Goal: Task Accomplishment & Management: Use online tool/utility

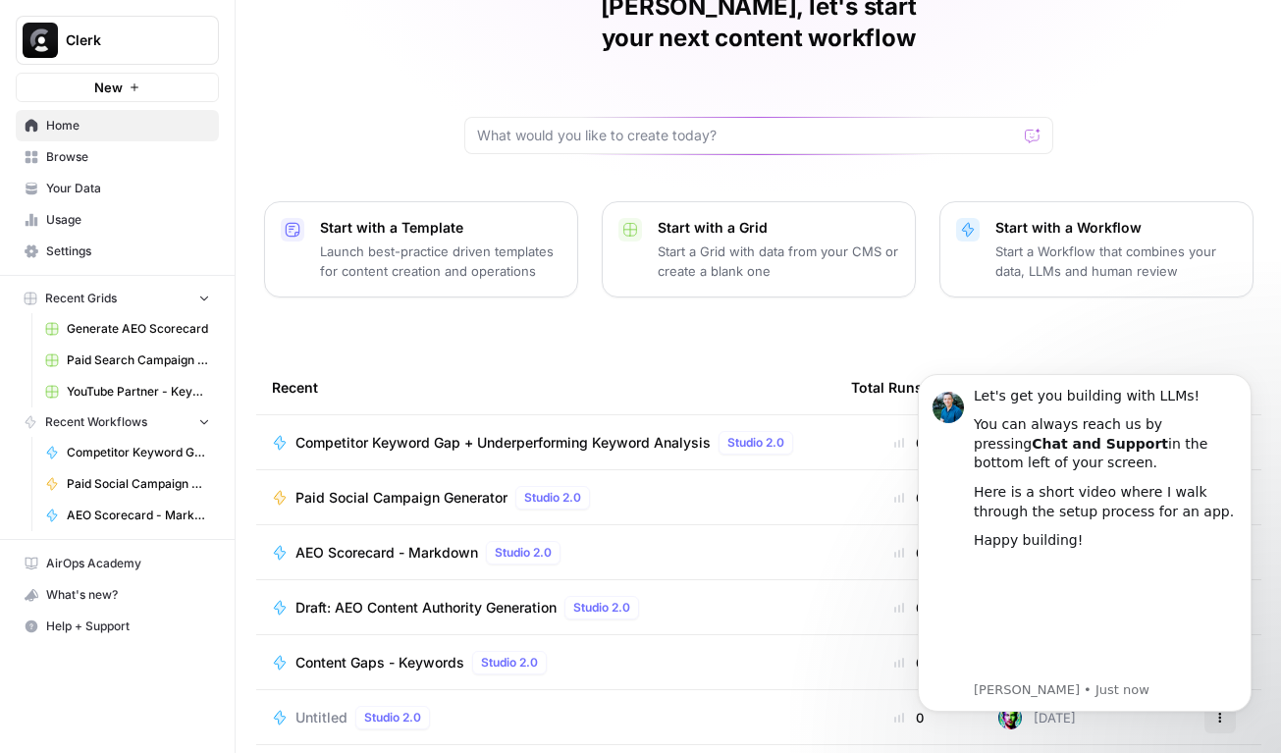
scroll to position [150, 0]
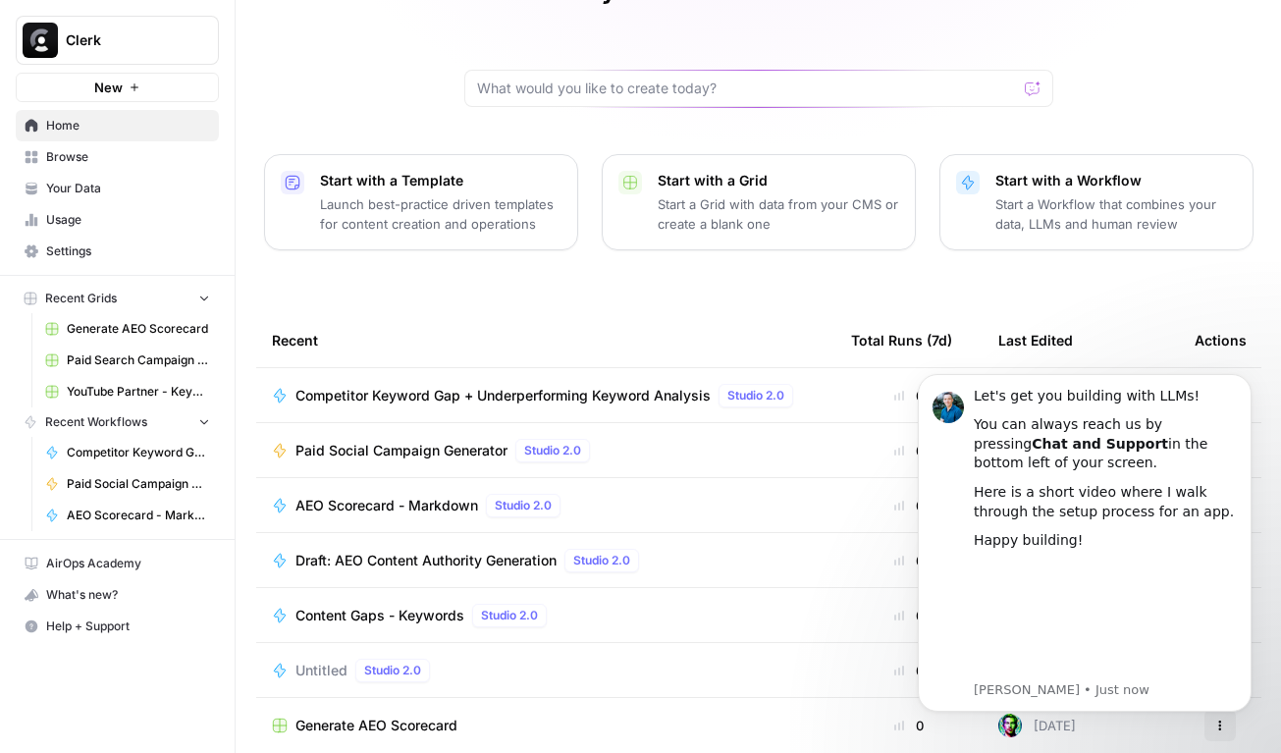
click at [158, 333] on span "Generate AEO Scorecard" at bounding box center [138, 329] width 143 height 18
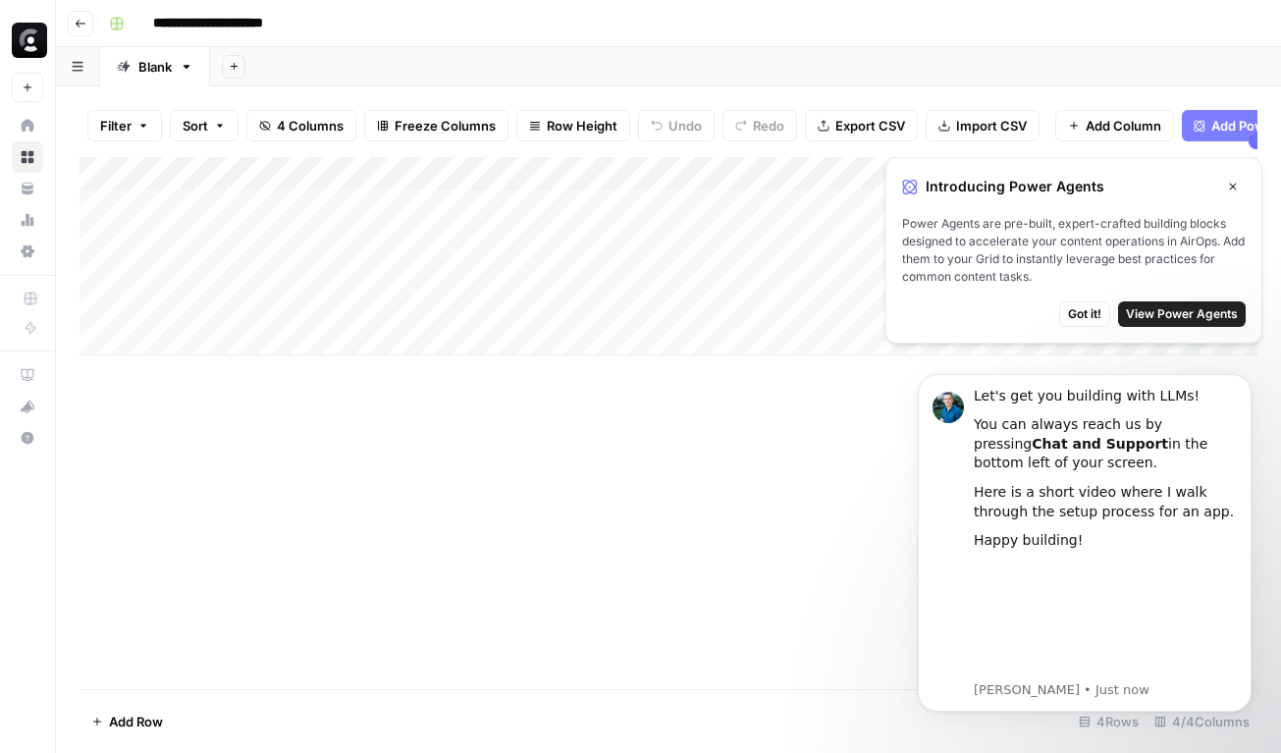
click at [1227, 187] on icon "button" at bounding box center [1233, 187] width 12 height 12
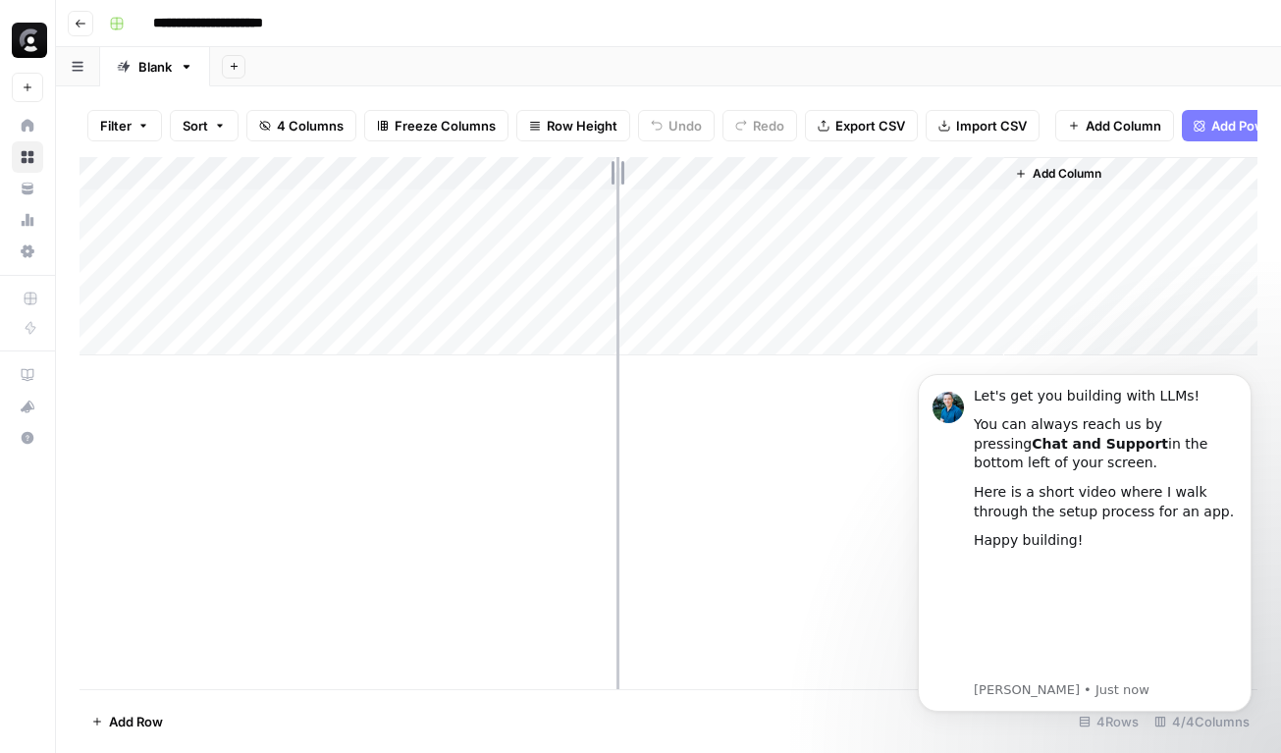
drag, startPoint x: 328, startPoint y: 176, endPoint x: 652, endPoint y: 189, distance: 324.2
click at [651, 189] on div "Add Column" at bounding box center [668, 256] width 1178 height 198
drag, startPoint x: 649, startPoint y: 180, endPoint x: 394, endPoint y: 181, distance: 255.2
click at [394, 181] on div "Add Column" at bounding box center [668, 256] width 1178 height 198
click at [170, 26] on input "**********" at bounding box center [236, 23] width 184 height 31
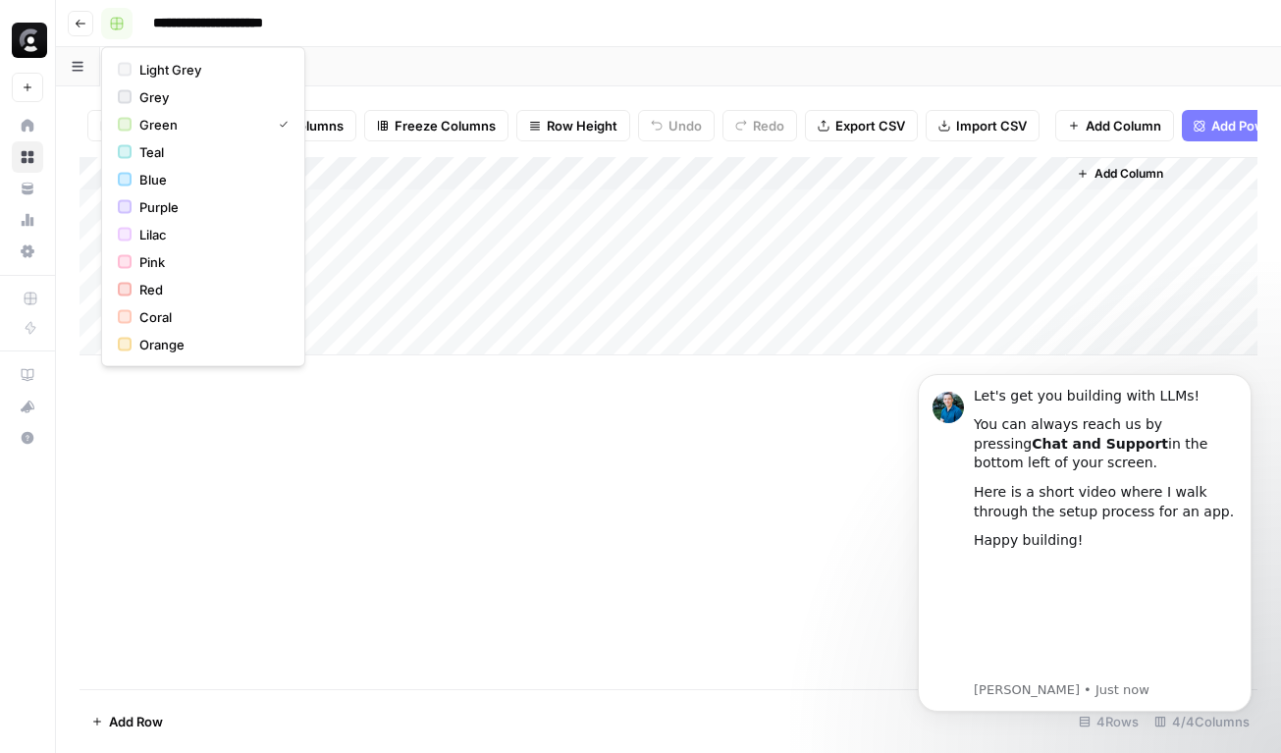
click at [125, 28] on button "button" at bounding box center [116, 23] width 31 height 31
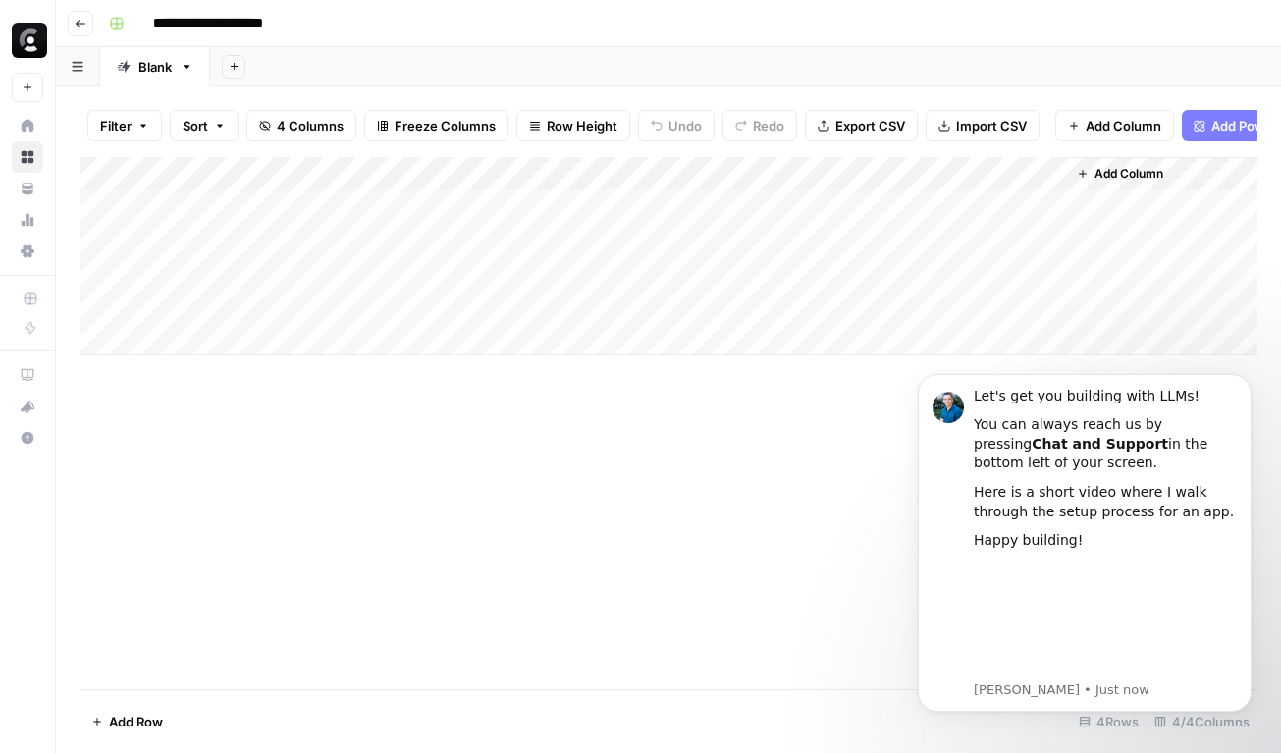
click at [88, 26] on button "Go back" at bounding box center [81, 24] width 26 height 26
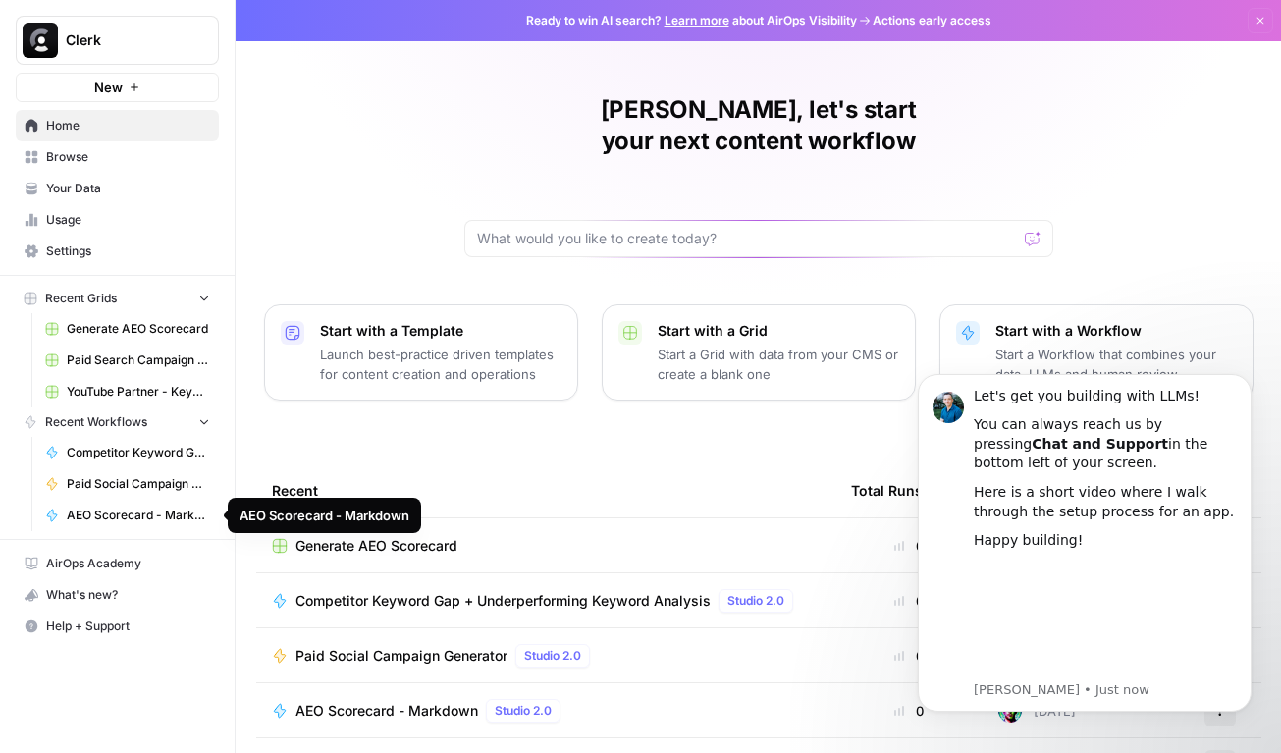
click at [166, 519] on span "AEO Scorecard - Markdown" at bounding box center [138, 515] width 143 height 18
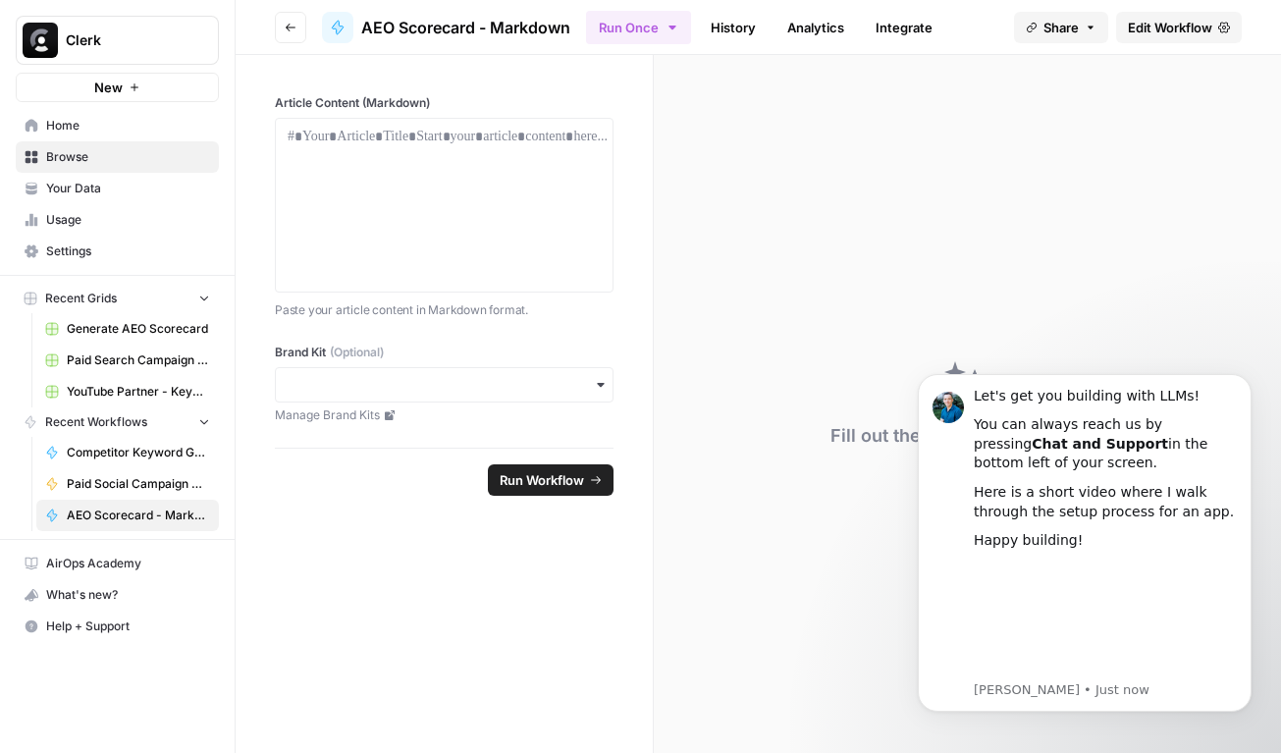
click at [1168, 26] on span "Edit Workflow" at bounding box center [1170, 28] width 84 height 20
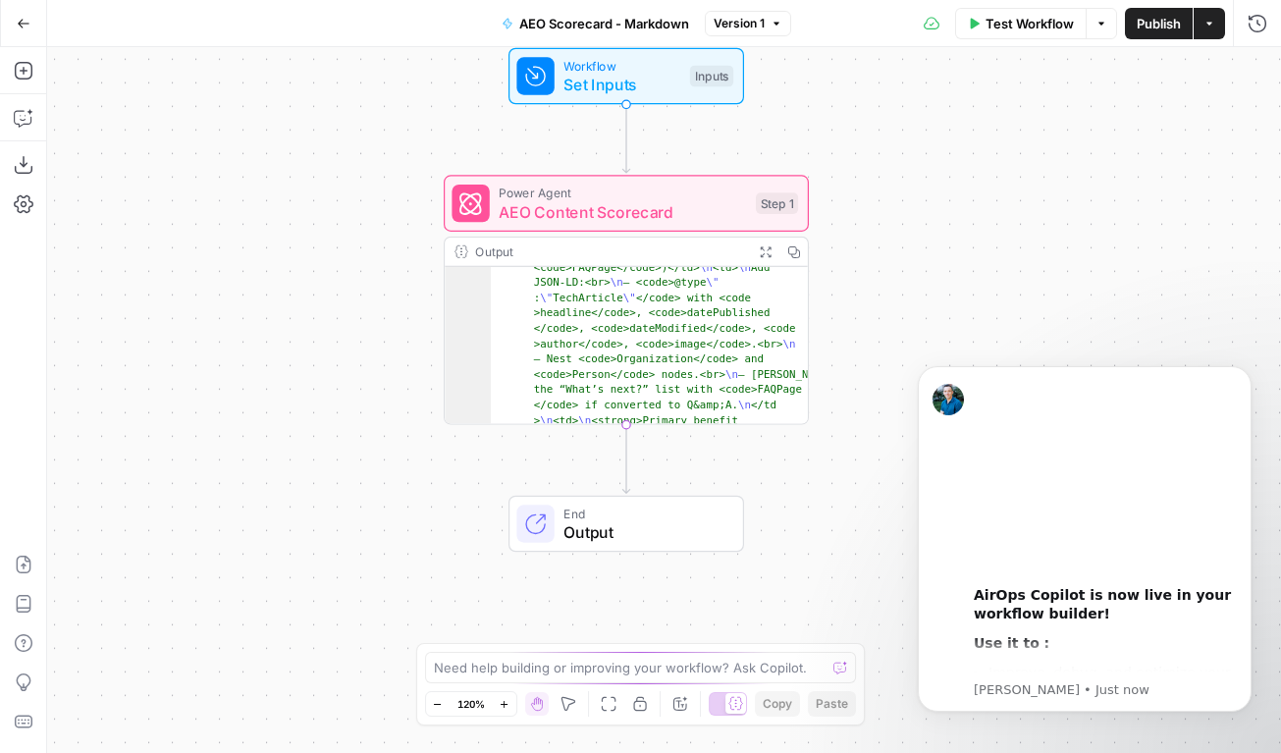
scroll to position [846, 0]
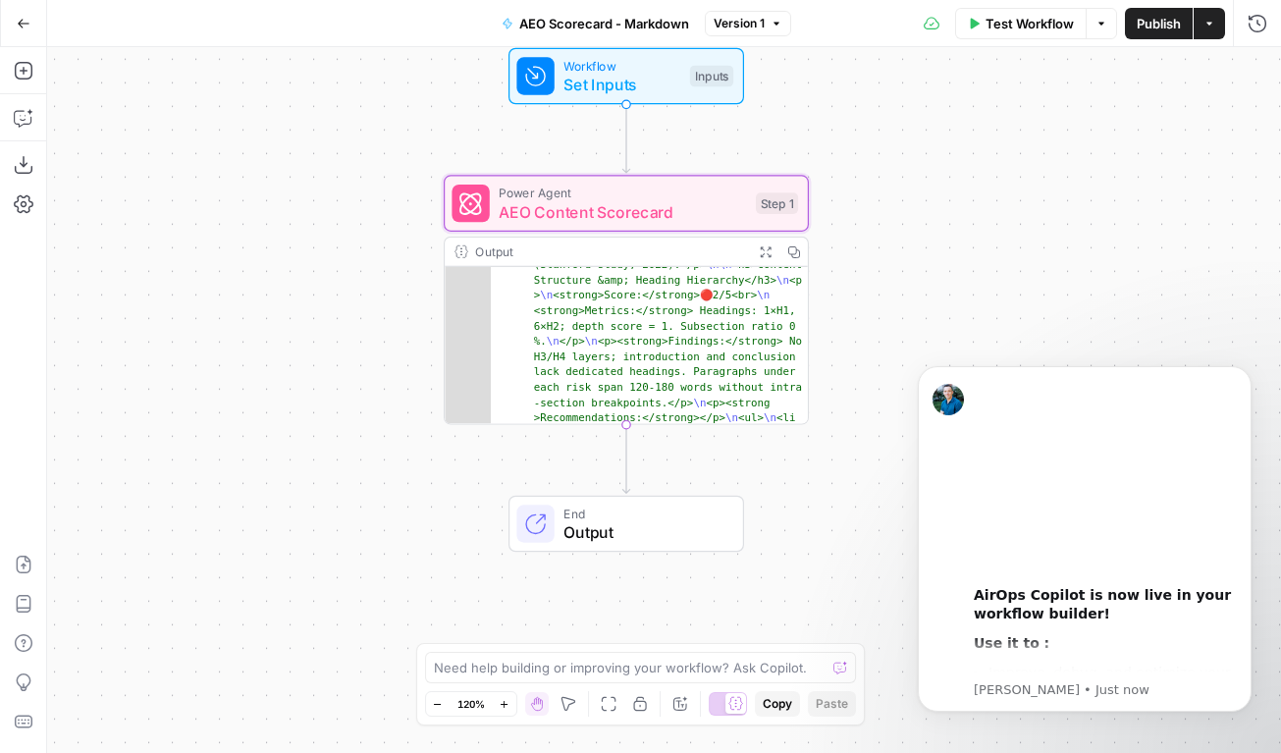
scroll to position [2607, 0]
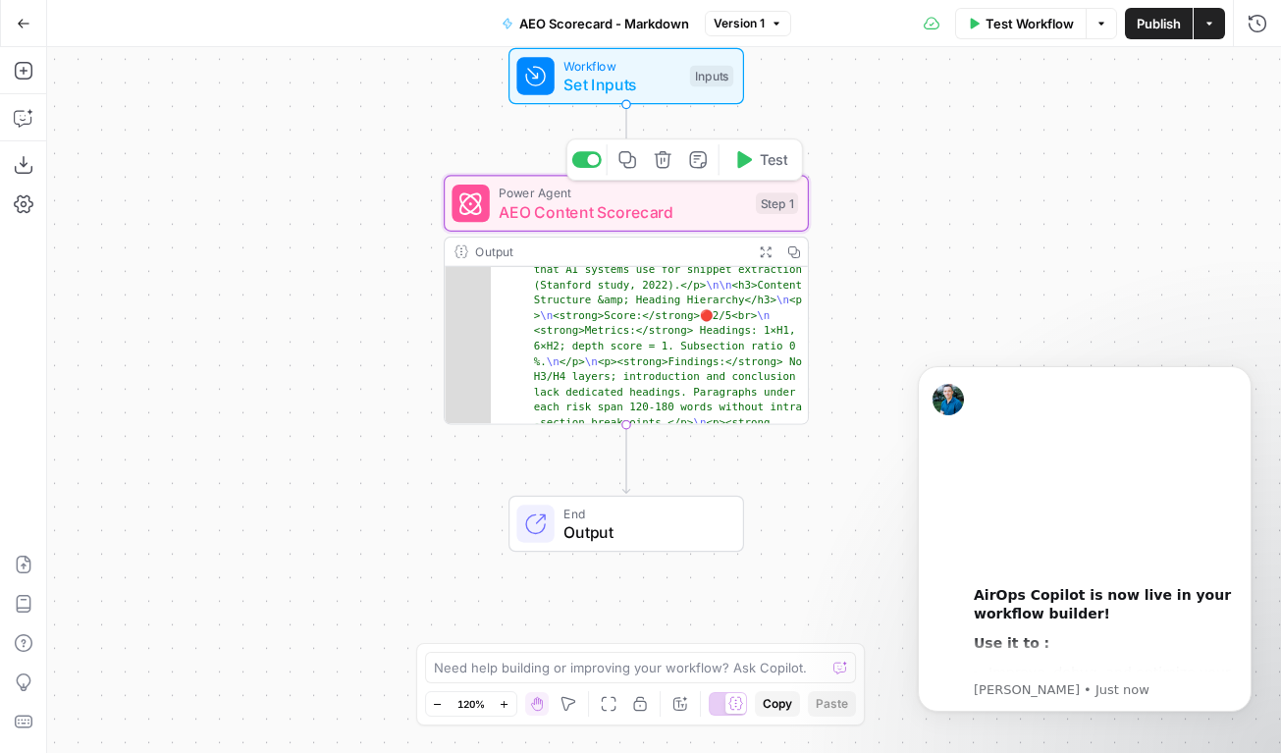
click at [616, 193] on span "Power Agent" at bounding box center [622, 193] width 247 height 19
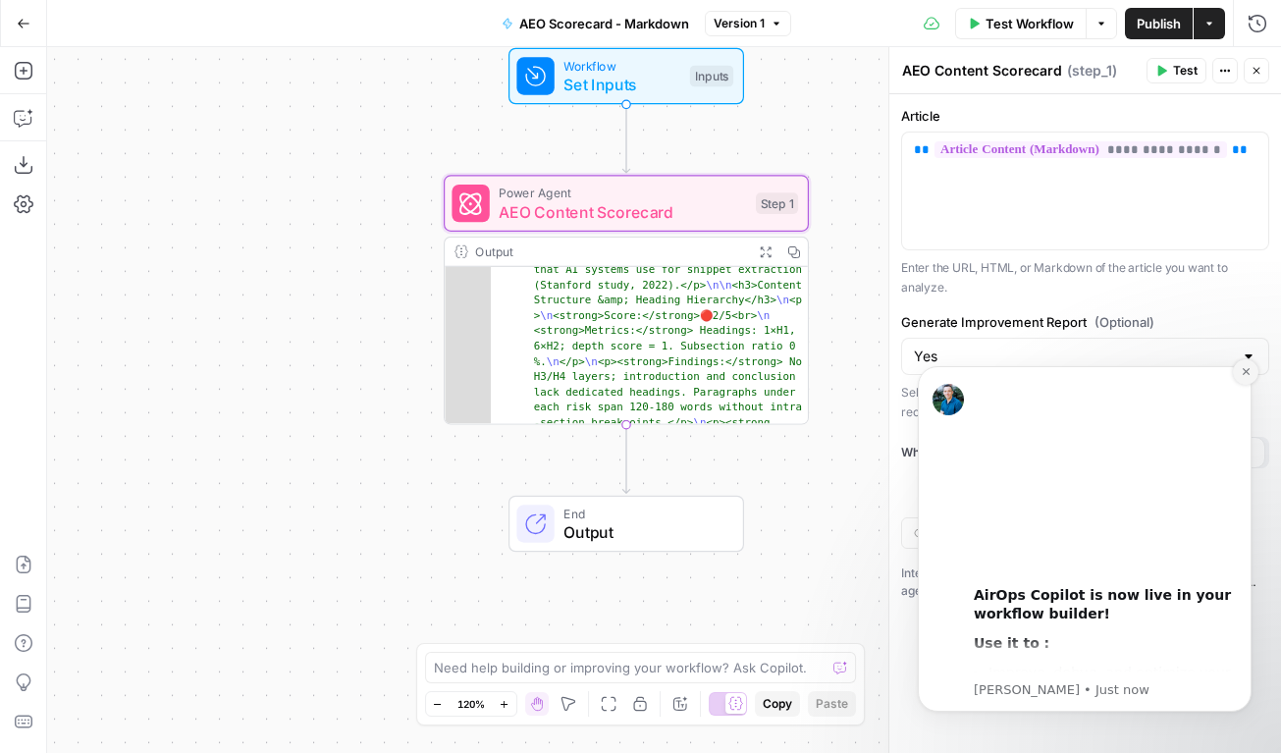
click at [1241, 369] on icon "Dismiss notification" at bounding box center [1245, 371] width 11 height 11
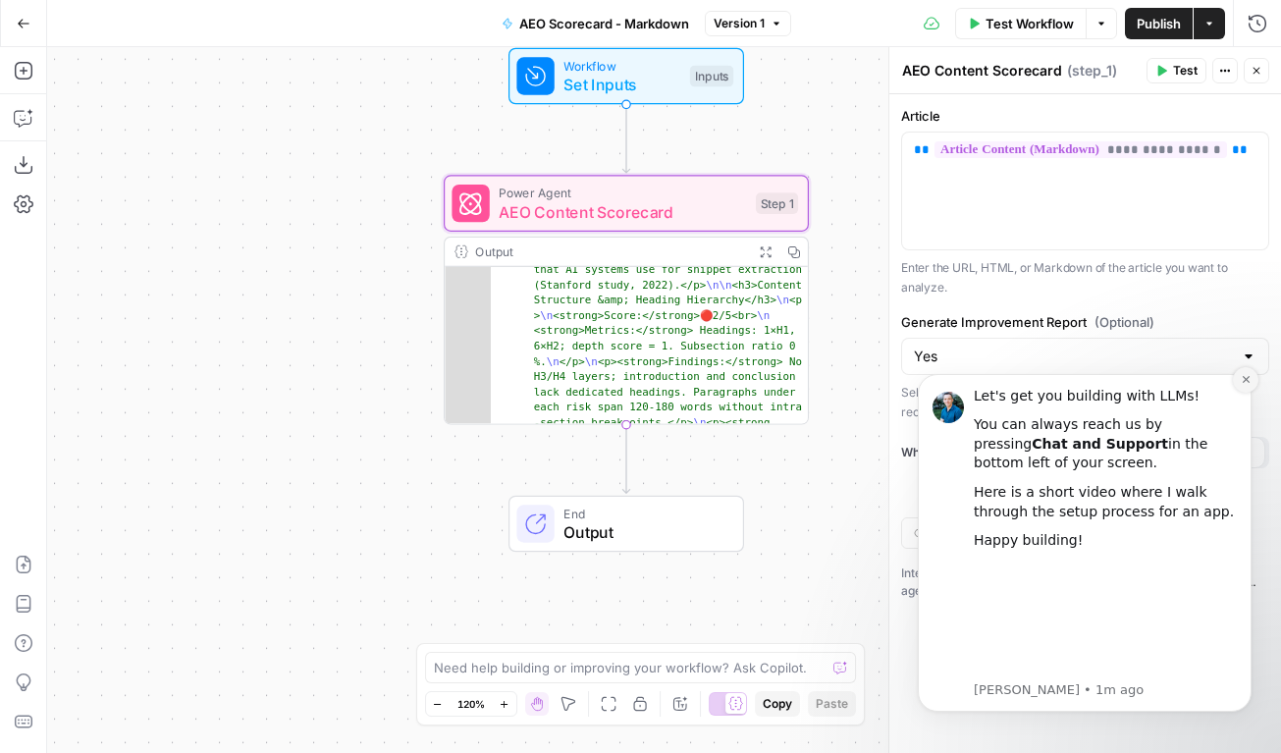
click at [1247, 377] on icon "Dismiss notification" at bounding box center [1244, 379] width 7 height 7
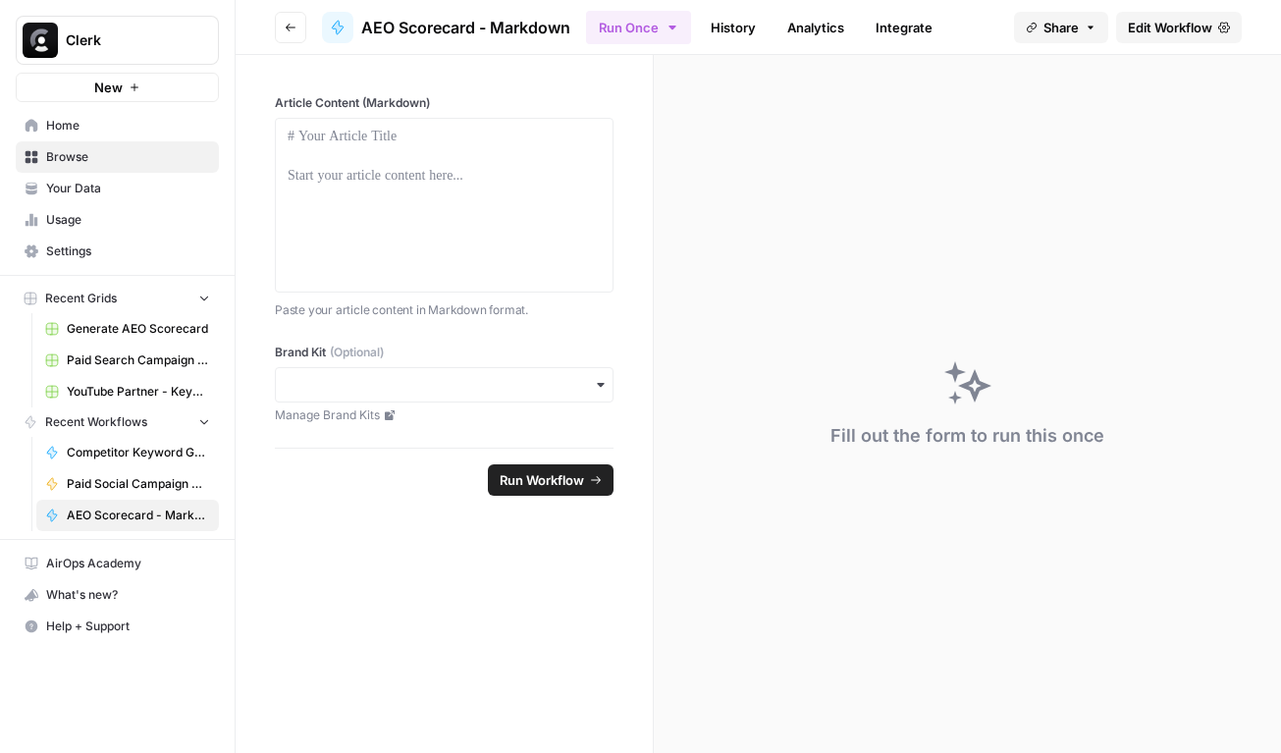
click at [938, 27] on link "Integrate" at bounding box center [904, 27] width 80 height 31
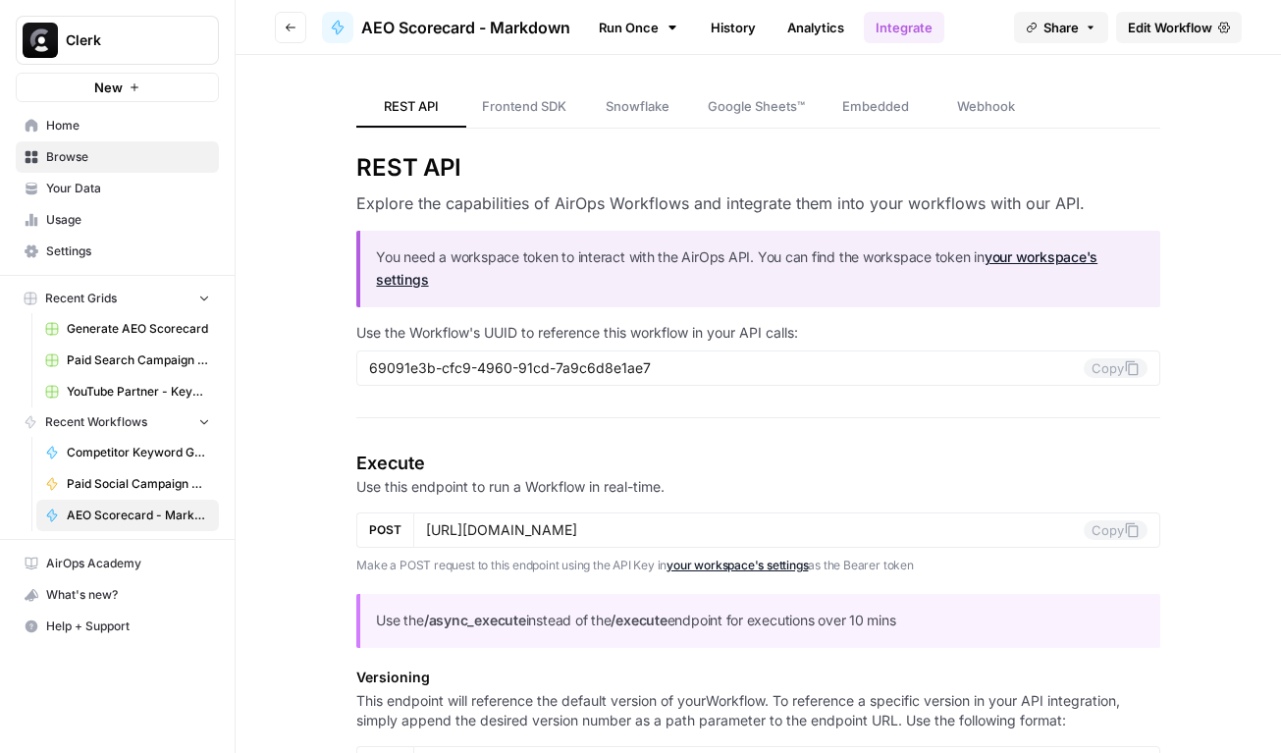
scroll to position [31, 0]
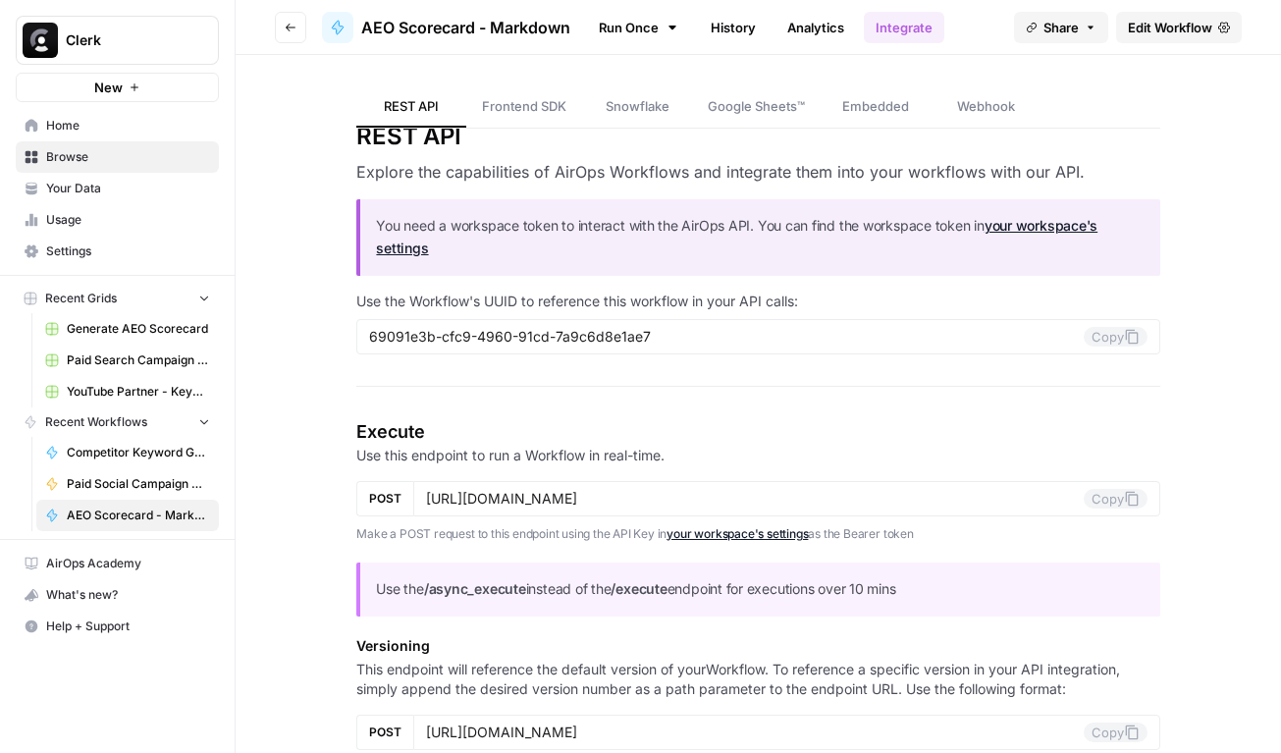
click at [1031, 229] on link "your workspace's settings" at bounding box center [736, 236] width 721 height 39
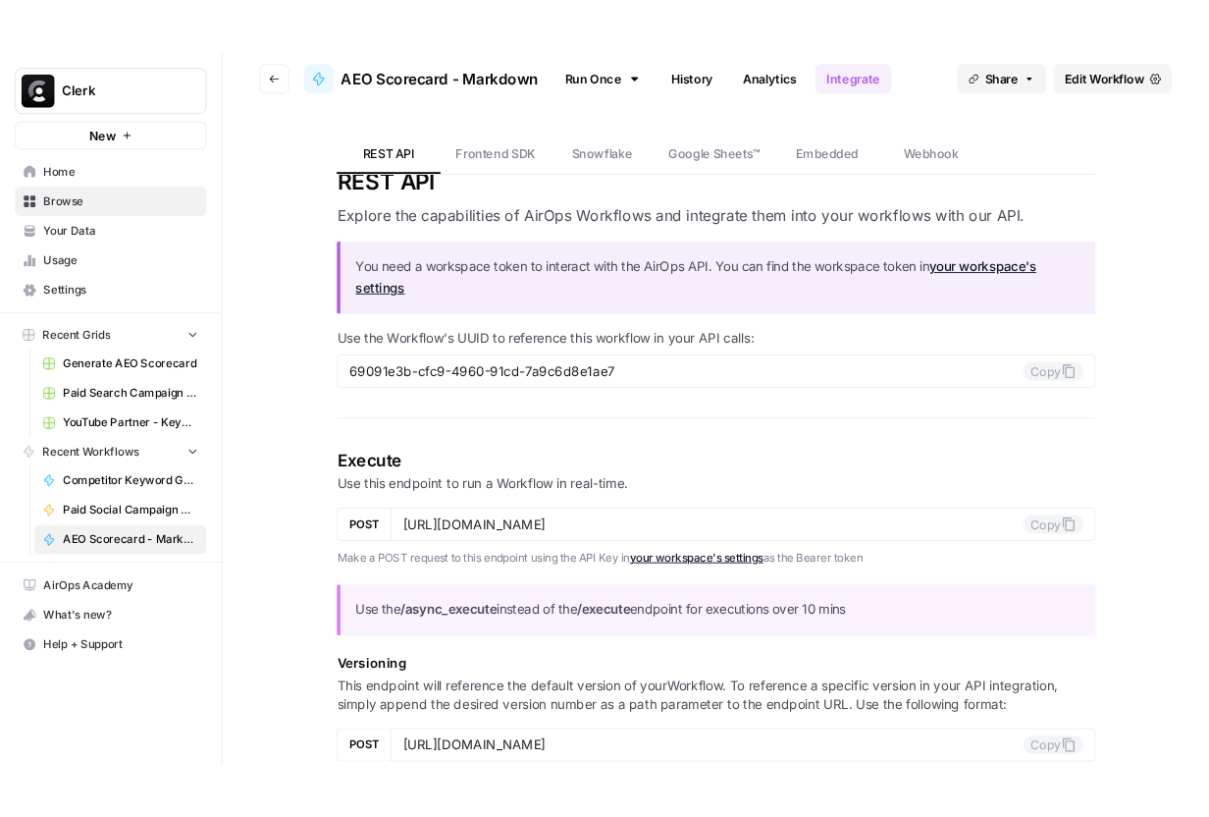
scroll to position [0, 0]
